Goal: Find specific page/section: Find specific page/section

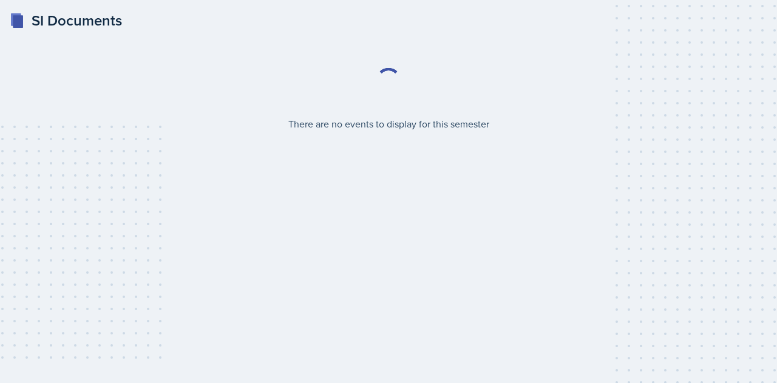
select select "2bed604d-1099-4043-b1bc-2365e8740244"
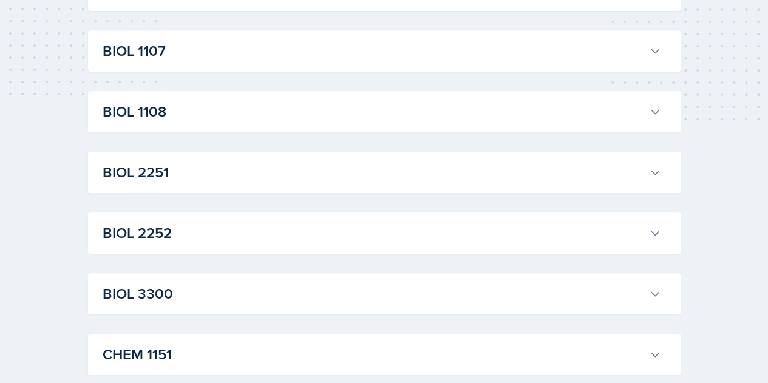
scroll to position [265, 0]
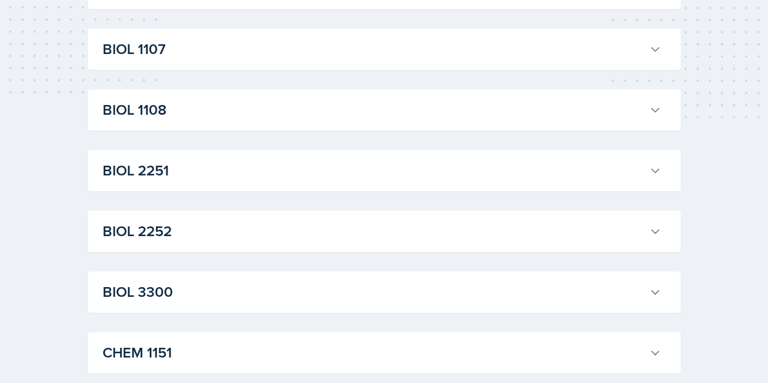
click at [629, 224] on h3 "BIOL 2252" at bounding box center [374, 231] width 542 height 22
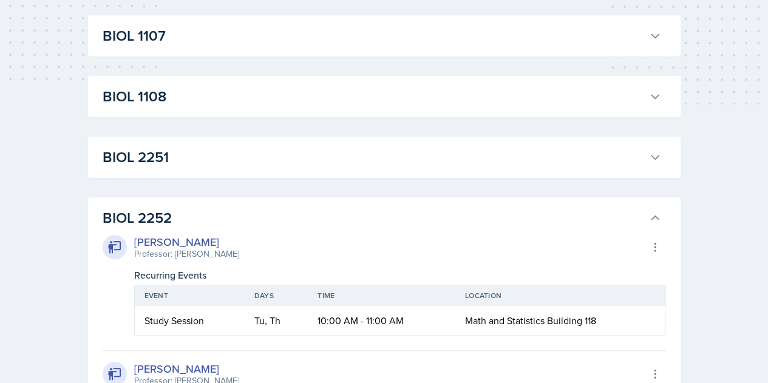
scroll to position [278, 0]
click at [643, 160] on button "BIOL 2251" at bounding box center [382, 158] width 564 height 27
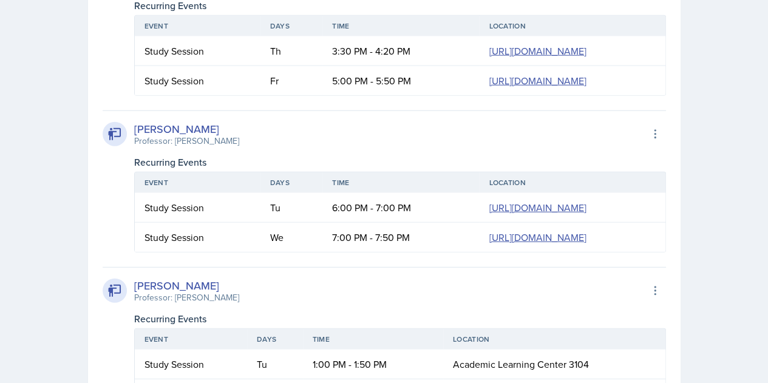
scroll to position [1416, 0]
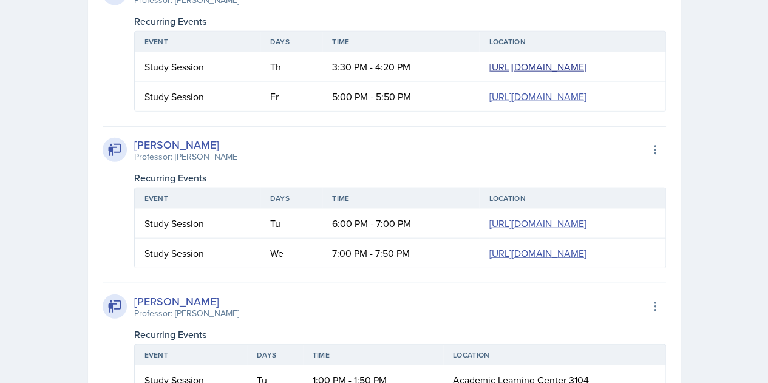
click at [489, 73] on link "[URL][DOMAIN_NAME]" at bounding box center [537, 66] width 97 height 13
click at [489, 64] on link "[URL][DOMAIN_NAME]" at bounding box center [537, 66] width 97 height 13
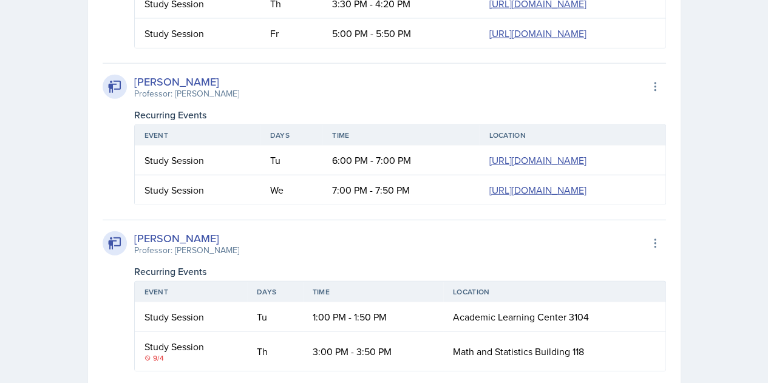
scroll to position [1489, 0]
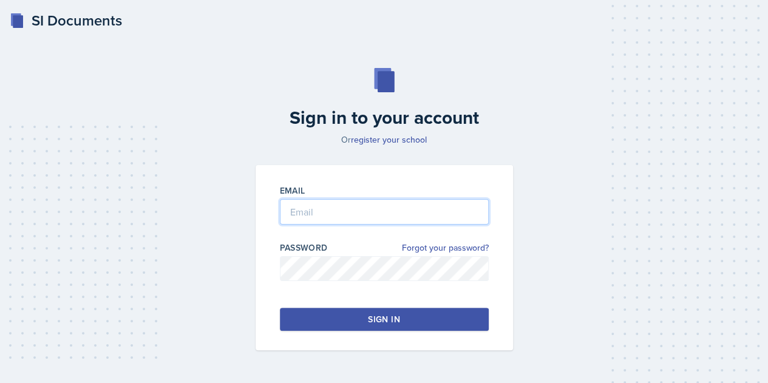
type input "swill841@students.kennesaw.edu"
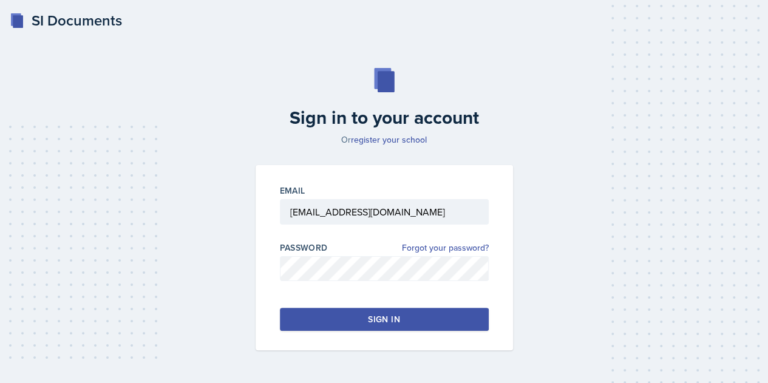
click at [298, 313] on button "Sign in" at bounding box center [384, 319] width 209 height 23
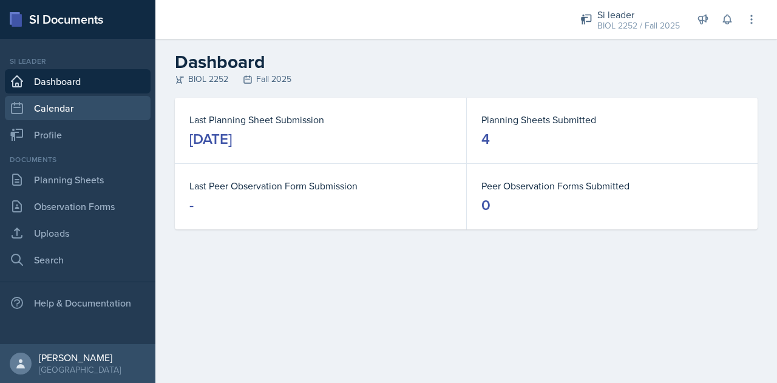
click at [95, 114] on link "Calendar" at bounding box center [78, 108] width 146 height 24
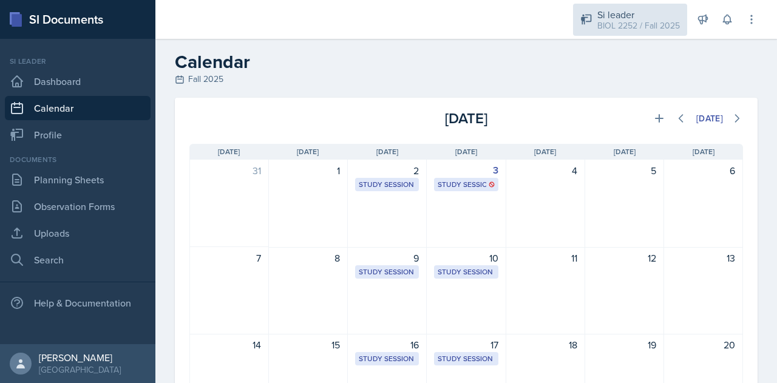
click at [632, 20] on div "BIOL 2252 / Fall 2025" at bounding box center [639, 25] width 83 height 13
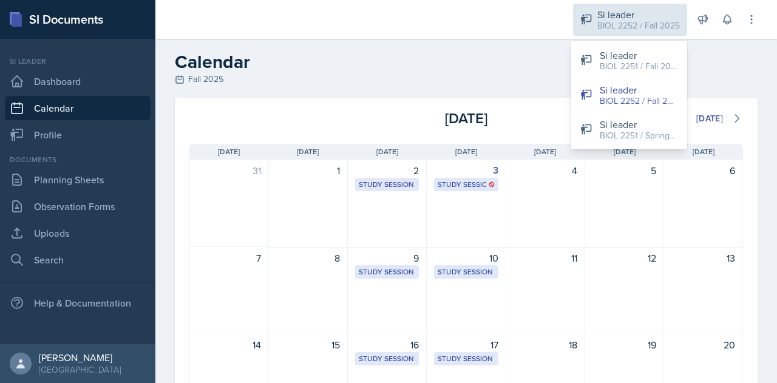
click at [632, 20] on div "BIOL 2252 / Fall 2025" at bounding box center [639, 25] width 83 height 13
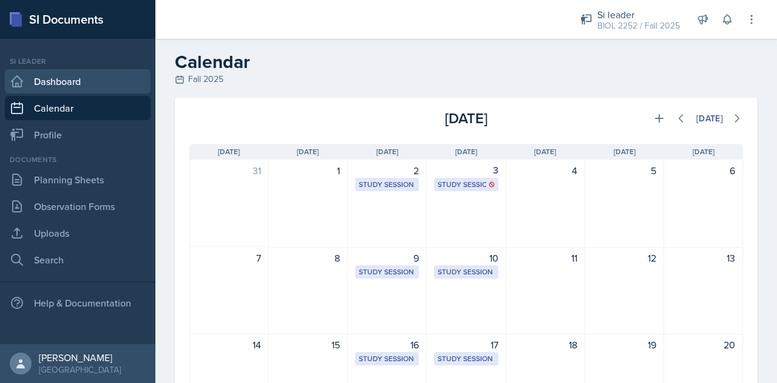
click at [95, 78] on link "Dashboard" at bounding box center [78, 81] width 146 height 24
